Goal: Task Accomplishment & Management: Manage account settings

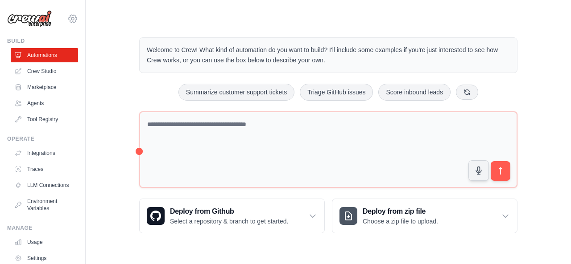
click at [67, 21] on icon at bounding box center [72, 18] width 11 height 11
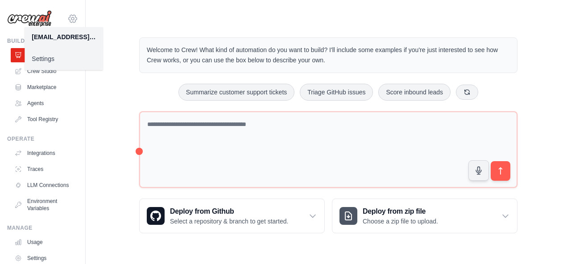
click at [67, 21] on icon at bounding box center [72, 18] width 11 height 11
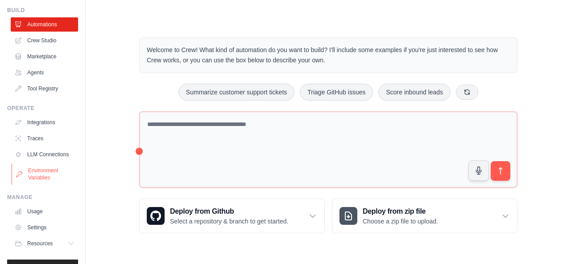
scroll to position [31, 0]
click at [35, 220] on link "Settings" at bounding box center [45, 227] width 67 height 14
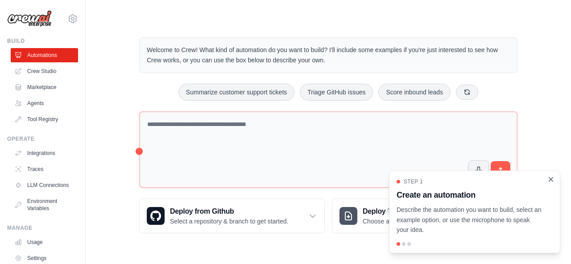
click at [552, 184] on icon "Close walkthrough" at bounding box center [551, 180] width 8 height 8
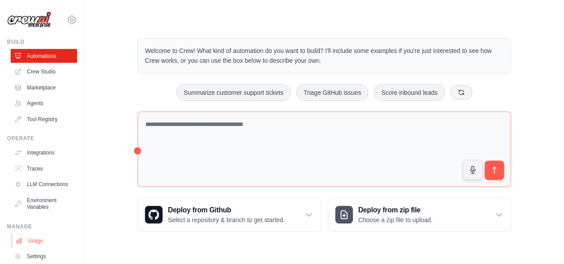
scroll to position [35, 0]
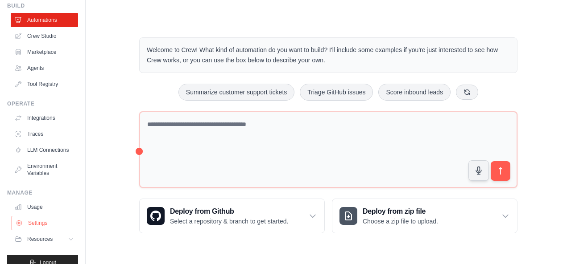
click at [38, 216] on link "Settings" at bounding box center [45, 223] width 67 height 14
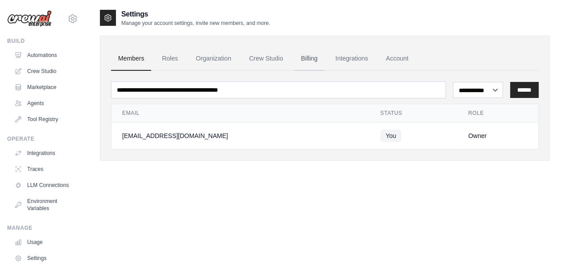
click at [294, 52] on link "Billing" at bounding box center [309, 59] width 31 height 24
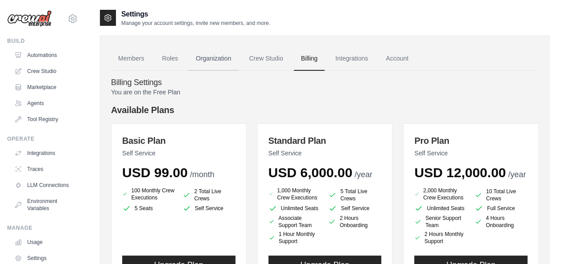
click at [213, 65] on link "Organization" at bounding box center [214, 59] width 50 height 24
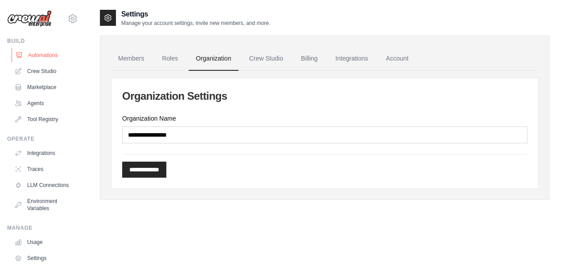
click at [34, 48] on link "Automations" at bounding box center [45, 55] width 67 height 14
